Goal: Information Seeking & Learning: Learn about a topic

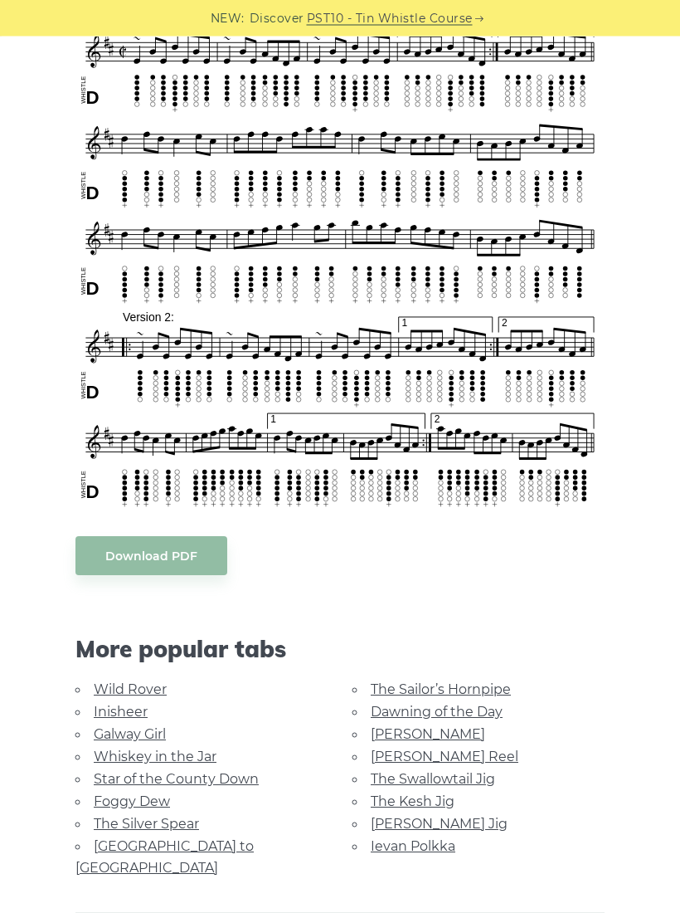
scroll to position [499, 0]
click at [485, 774] on link "The Swallowtail Jig" at bounding box center [433, 779] width 124 height 16
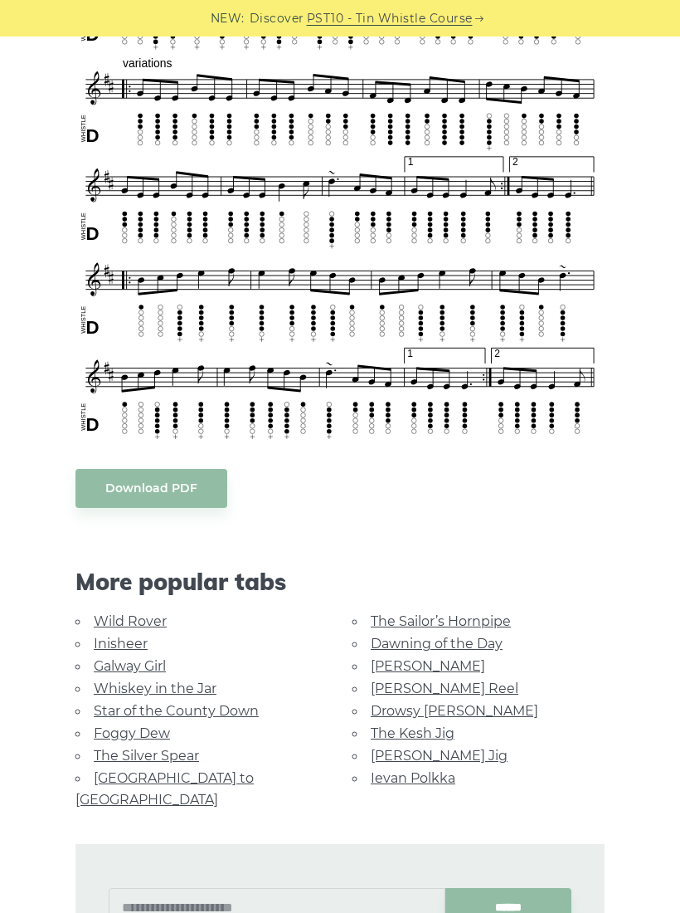
scroll to position [901, 0]
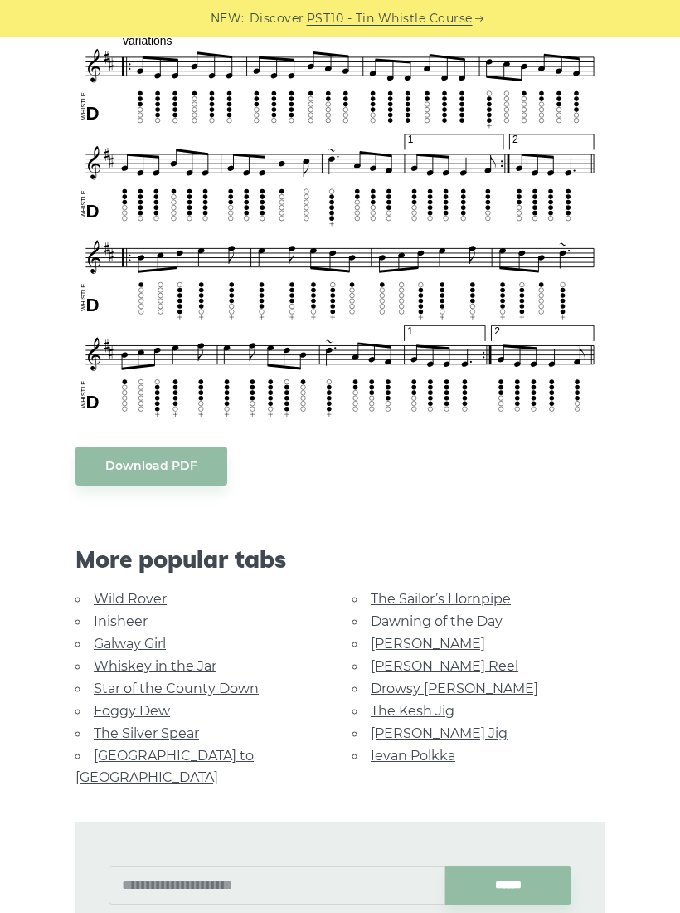
click at [439, 705] on link "The Kesh Jig" at bounding box center [413, 711] width 84 height 16
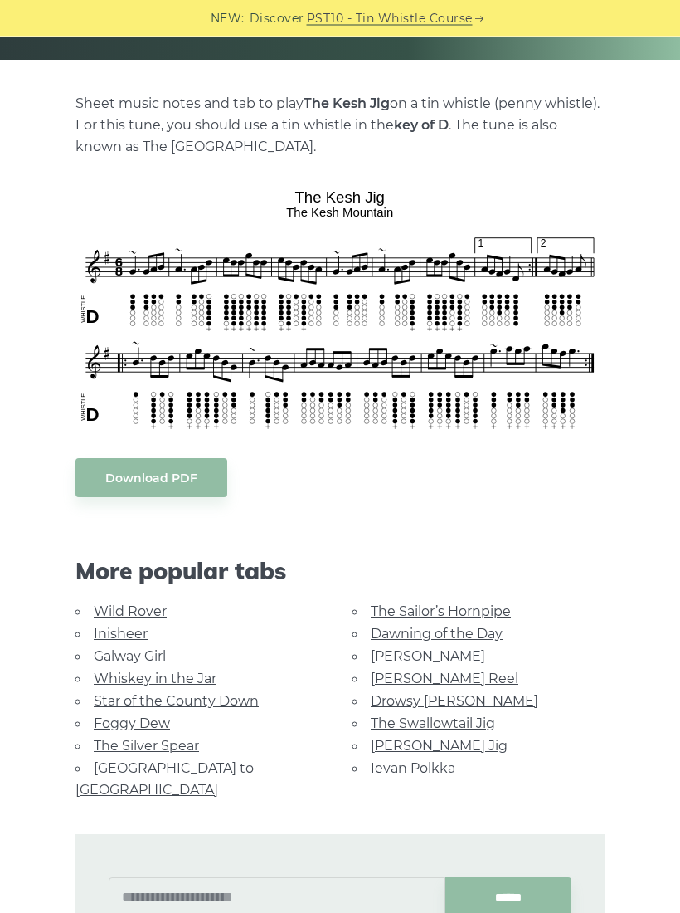
scroll to position [319, 0]
click at [130, 635] on link "Inisheer" at bounding box center [121, 634] width 54 height 16
click at [128, 626] on link "Inisheer" at bounding box center [121, 634] width 54 height 16
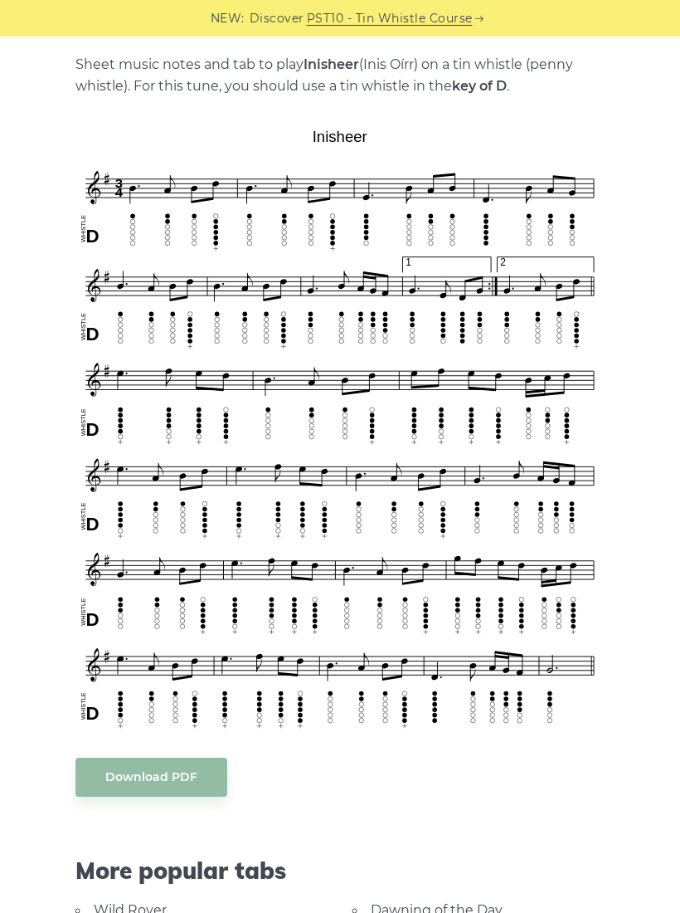
scroll to position [372, 0]
